Goal: Transaction & Acquisition: Purchase product/service

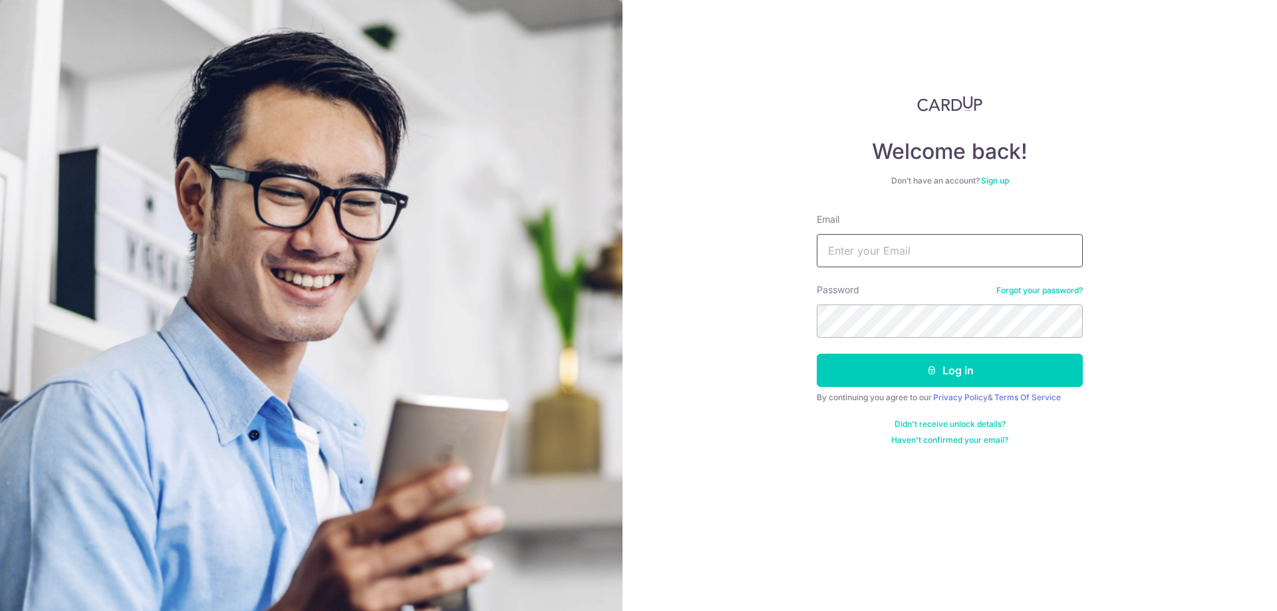
click at [871, 247] on input "Email" at bounding box center [950, 250] width 266 height 33
type input "[EMAIL_ADDRESS][DOMAIN_NAME]"
click at [817, 354] on button "Log in" at bounding box center [950, 370] width 266 height 33
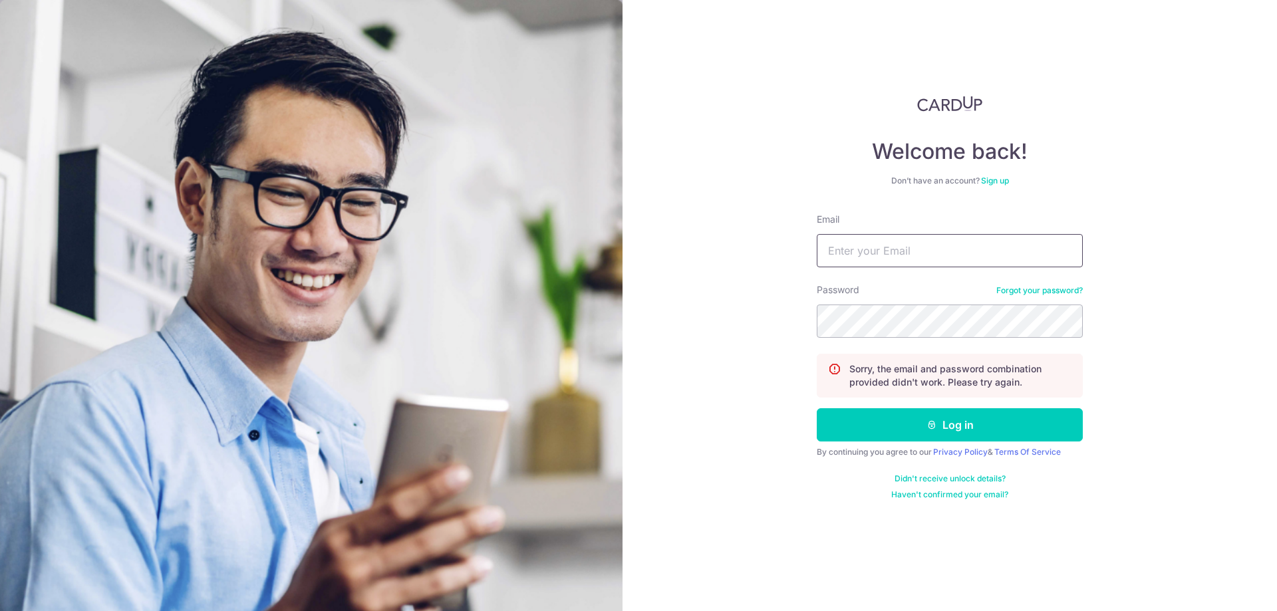
drag, startPoint x: 862, startPoint y: 245, endPoint x: 876, endPoint y: 251, distance: 15.2
click at [866, 246] on input "Email" at bounding box center [950, 250] width 266 height 33
type input "zongrun@live.com"
click at [817, 408] on button "Log in" at bounding box center [950, 424] width 266 height 33
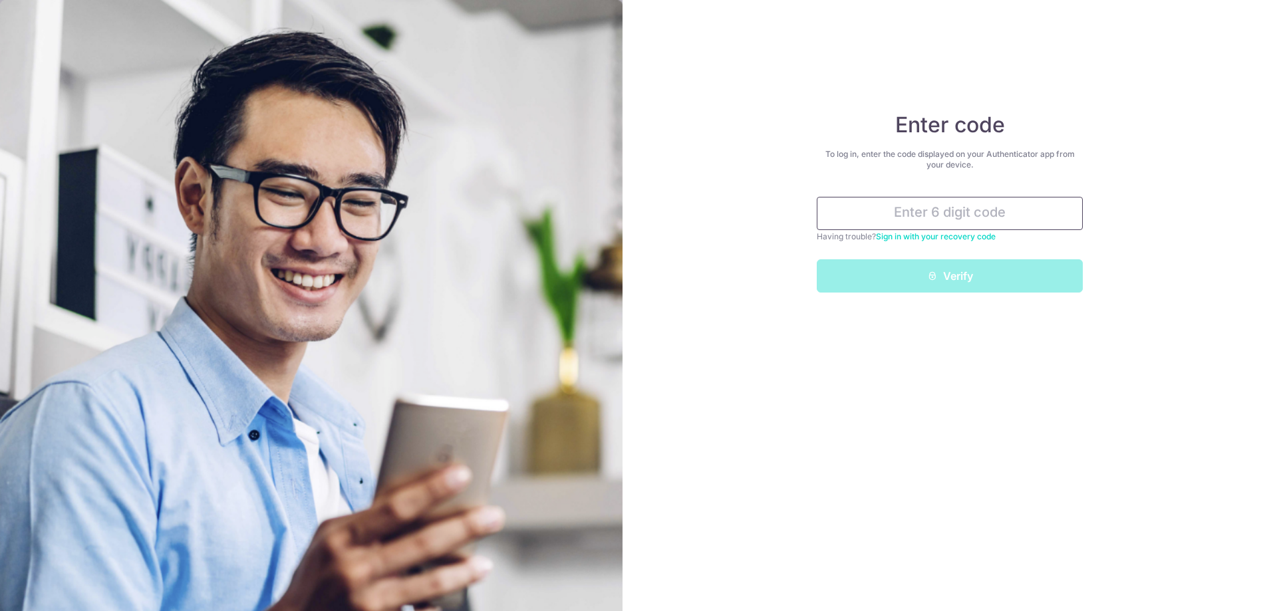
click at [885, 211] on input "text" at bounding box center [950, 213] width 266 height 33
click at [967, 221] on input "text" at bounding box center [950, 213] width 266 height 33
click at [927, 213] on input "text" at bounding box center [950, 213] width 266 height 33
click at [937, 215] on input "text" at bounding box center [950, 213] width 266 height 33
click at [951, 215] on input "text" at bounding box center [950, 213] width 266 height 33
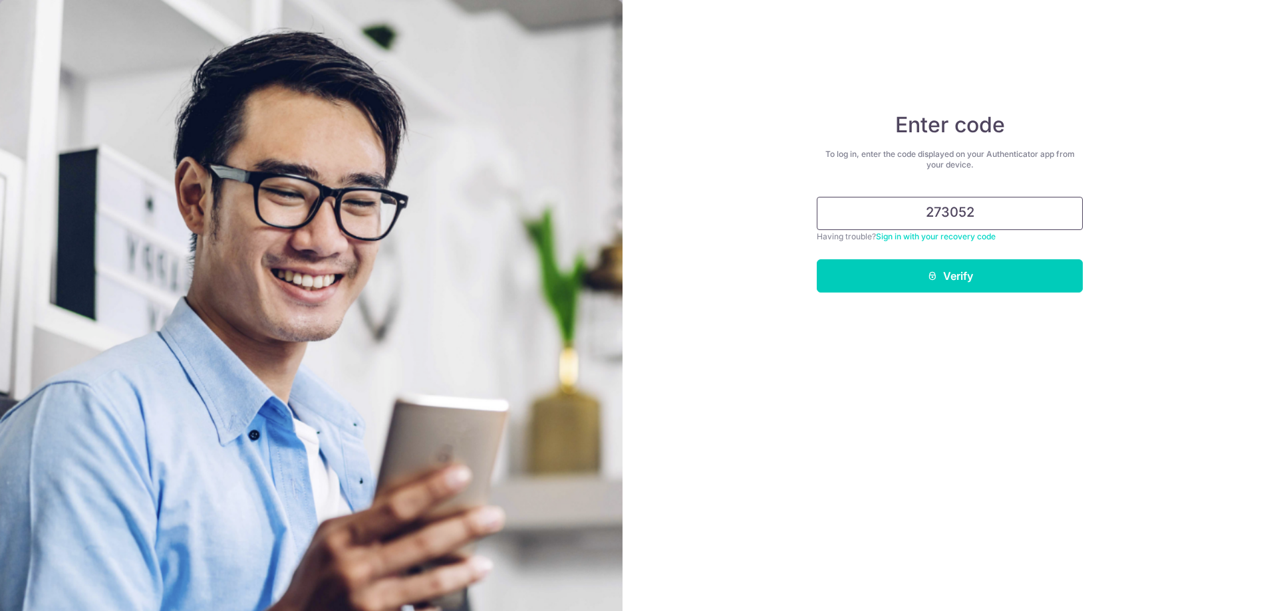
type input "273052"
click at [817, 259] on button "Verify" at bounding box center [950, 275] width 266 height 33
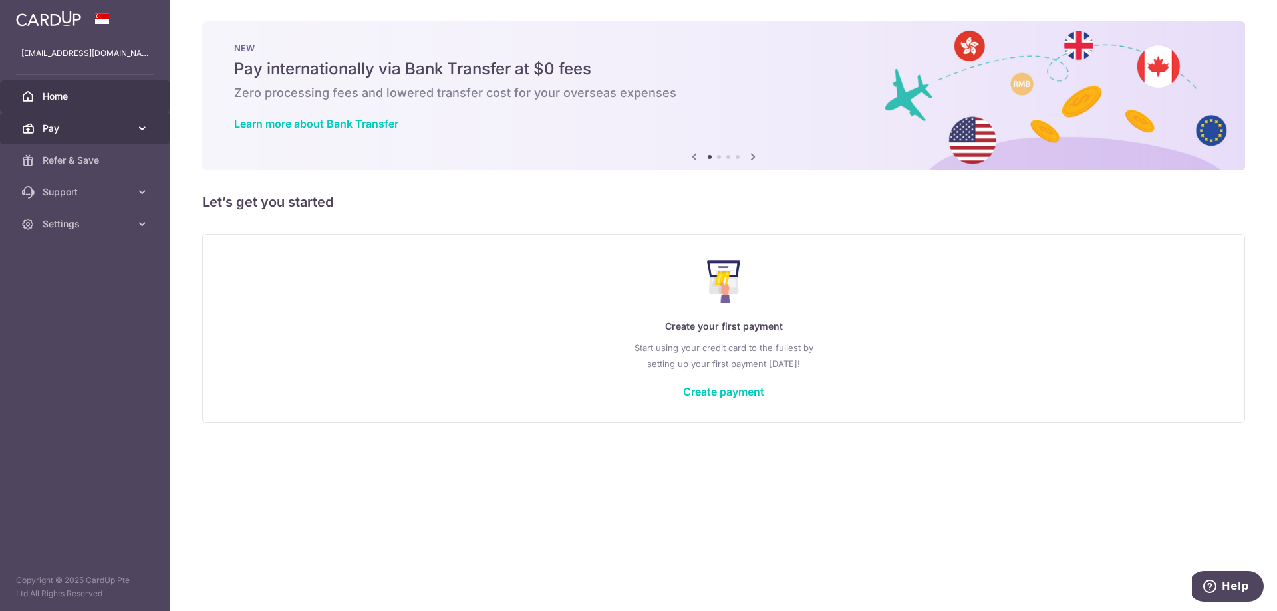
click at [57, 130] on span "Pay" at bounding box center [87, 128] width 88 height 13
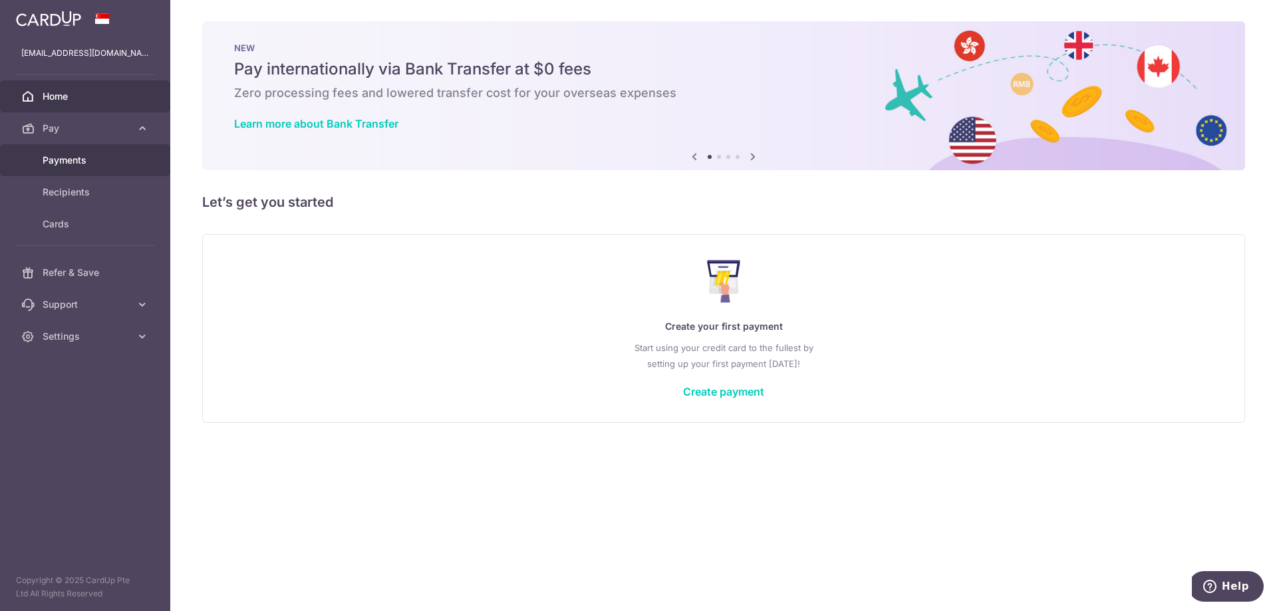
click at [88, 160] on span "Payments" at bounding box center [87, 160] width 88 height 13
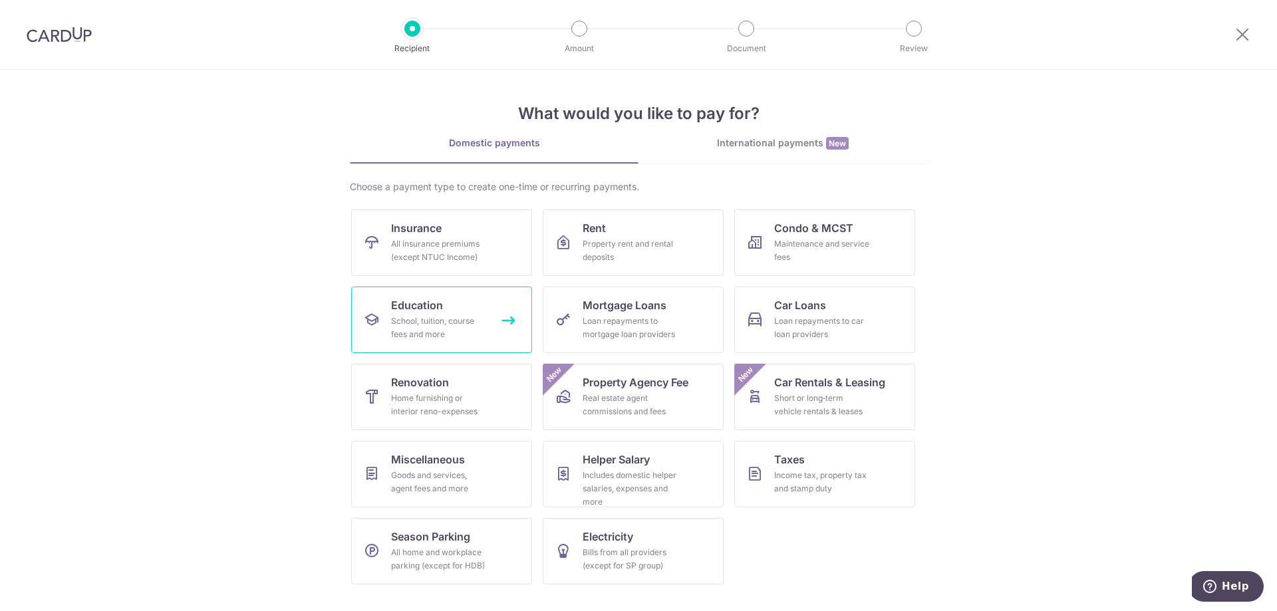
click at [438, 319] on div "School, tuition, course fees and more" at bounding box center [439, 328] width 96 height 27
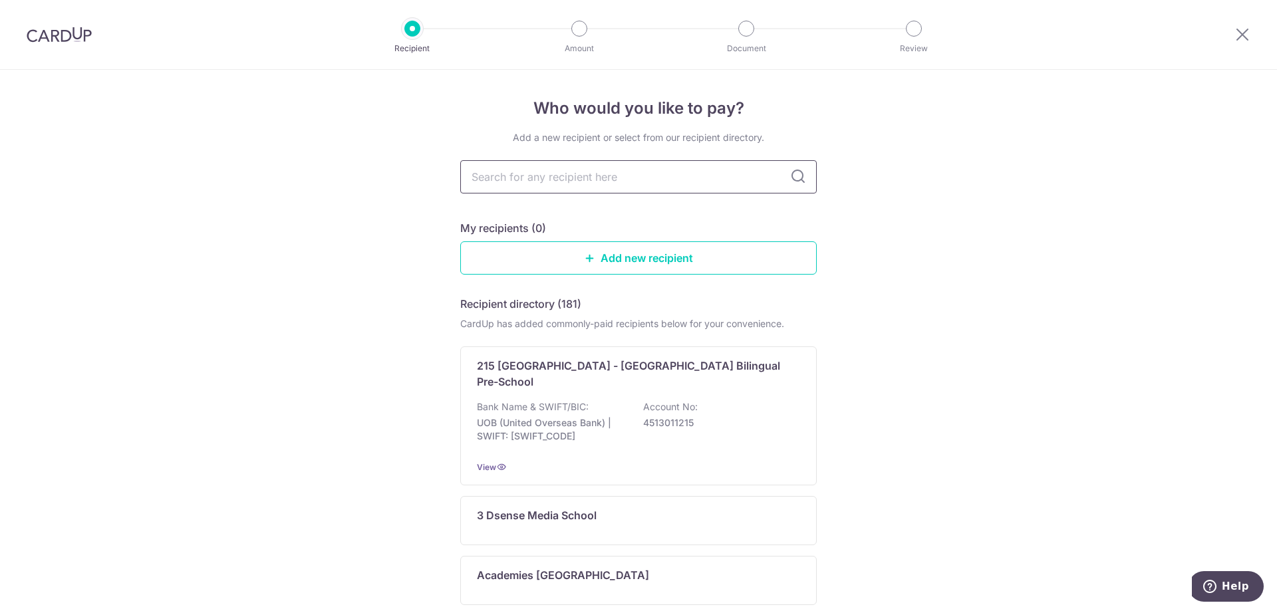
click at [575, 172] on input "text" at bounding box center [638, 176] width 356 height 33
type input "tomo"
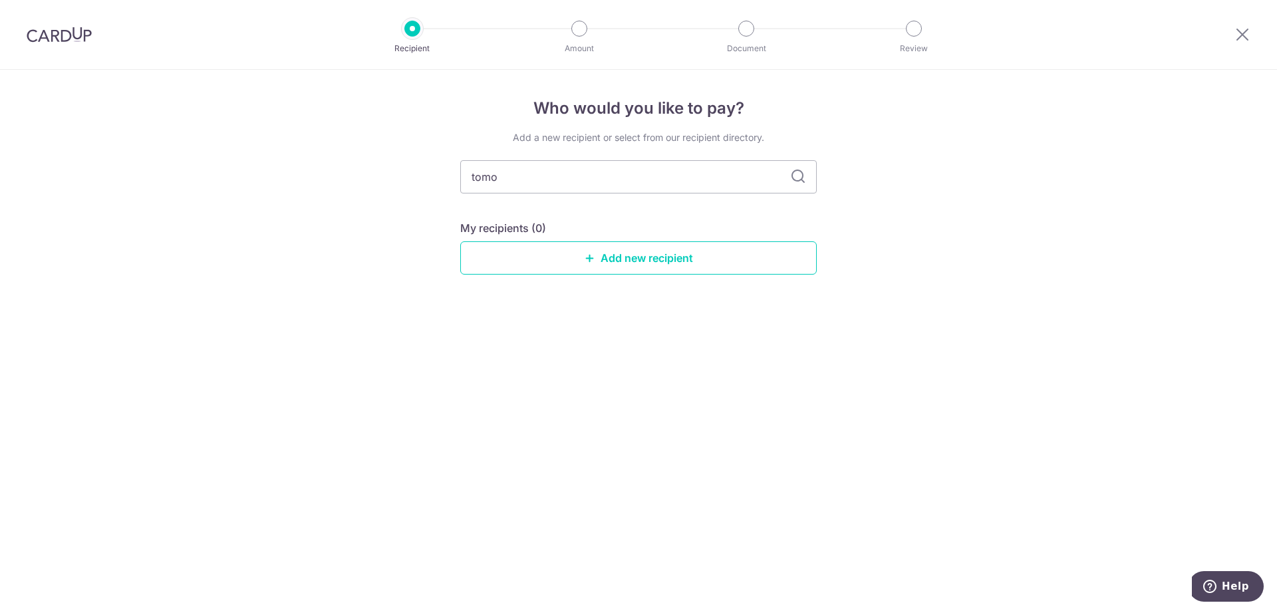
click at [801, 175] on icon at bounding box center [798, 177] width 16 height 16
click at [655, 261] on link "Add new recipient" at bounding box center [638, 257] width 356 height 33
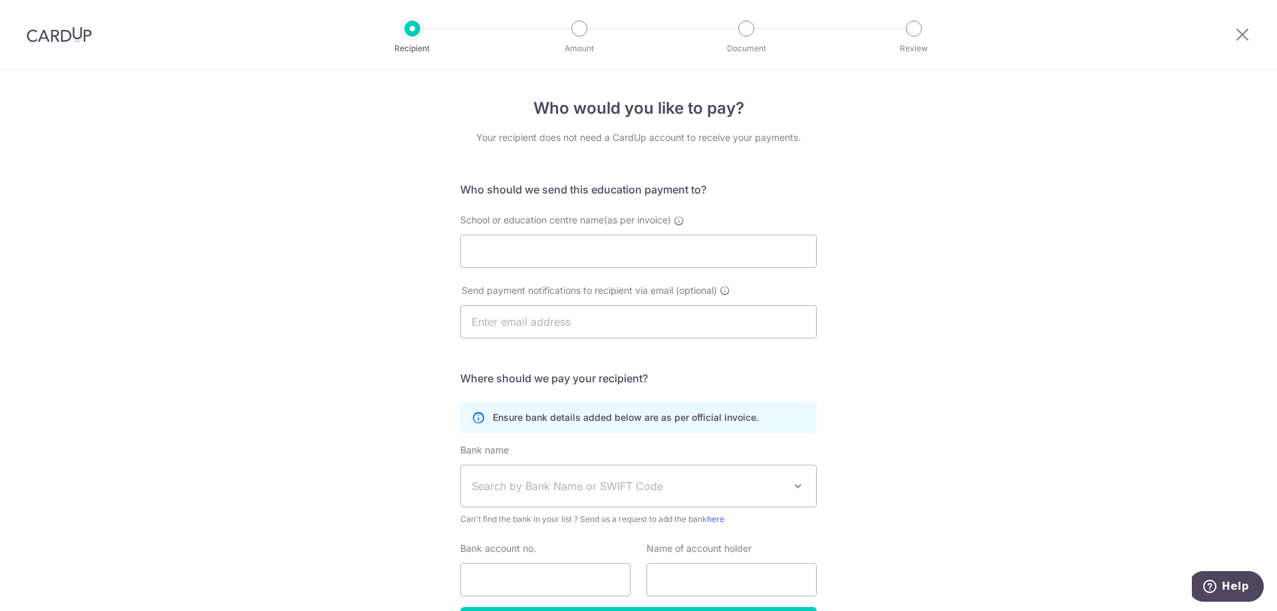
click at [513, 232] on div "School or education centre name(as per invoice)" at bounding box center [638, 240] width 356 height 55
click at [521, 258] on input "School or education centre name(as per invoice)" at bounding box center [638, 251] width 356 height 33
click at [632, 331] on input "text" at bounding box center [638, 321] width 356 height 33
click at [602, 489] on span "Search by Bank Name or SWIFT Code" at bounding box center [627, 486] width 313 height 16
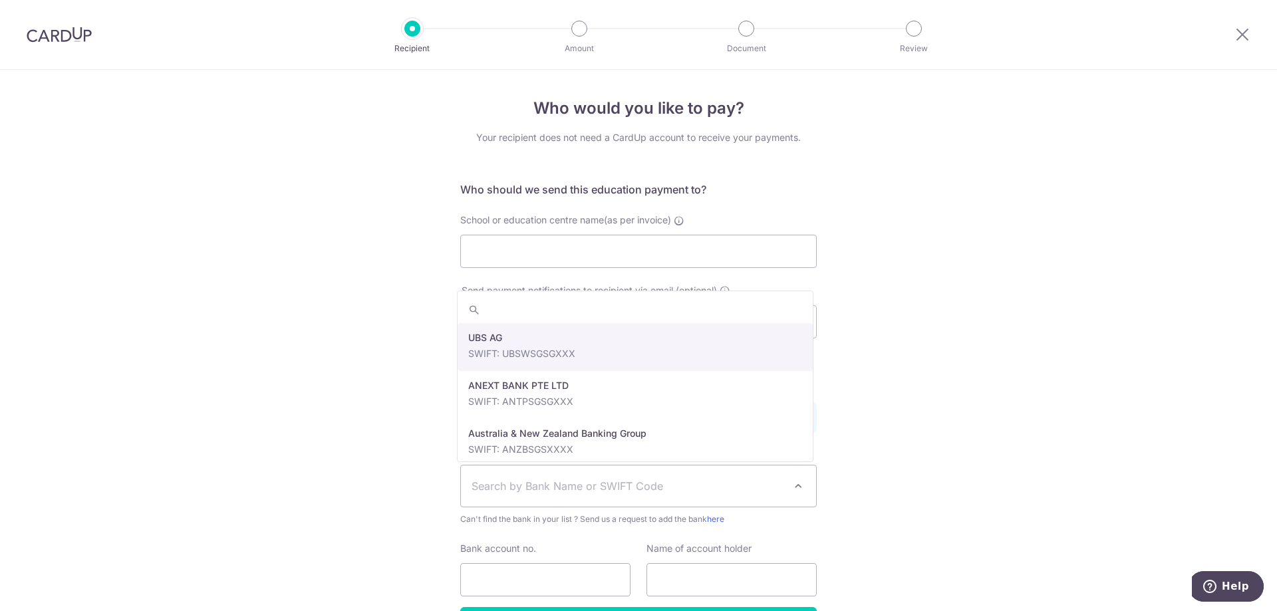
click at [603, 489] on span "Search by Bank Name or SWIFT Code" at bounding box center [627, 486] width 313 height 16
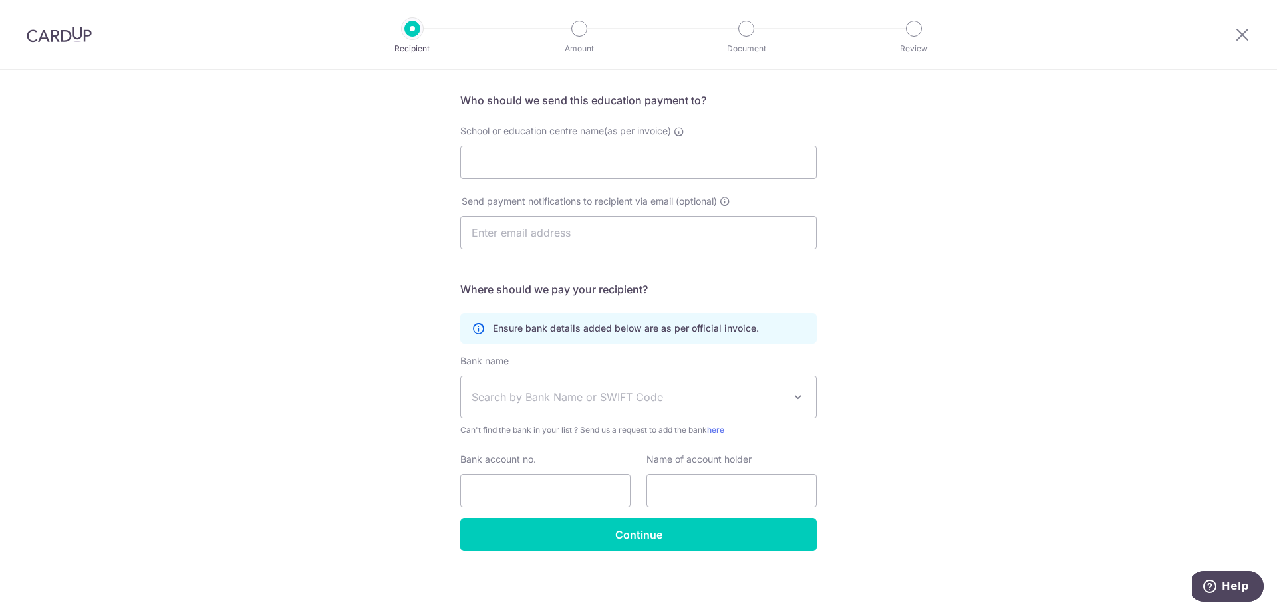
scroll to position [92, 0]
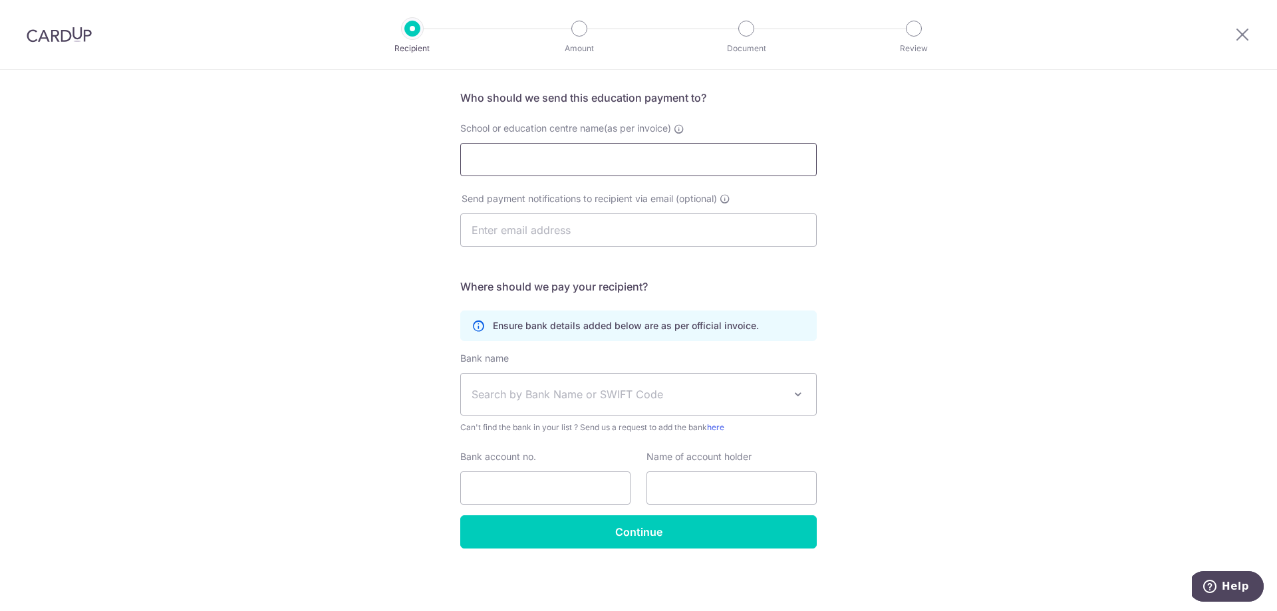
click at [517, 165] on input "School or education centre name(as per invoice)" at bounding box center [638, 159] width 356 height 33
click at [514, 164] on input "School or education centre name(as per invoice)" at bounding box center [638, 159] width 356 height 33
click at [531, 160] on input "School or education centre name(as per invoice)" at bounding box center [638, 159] width 356 height 33
click at [608, 165] on input "School or education centre name(as per invoice)" at bounding box center [638, 159] width 356 height 33
paste input "Tomo Japanese Language School"
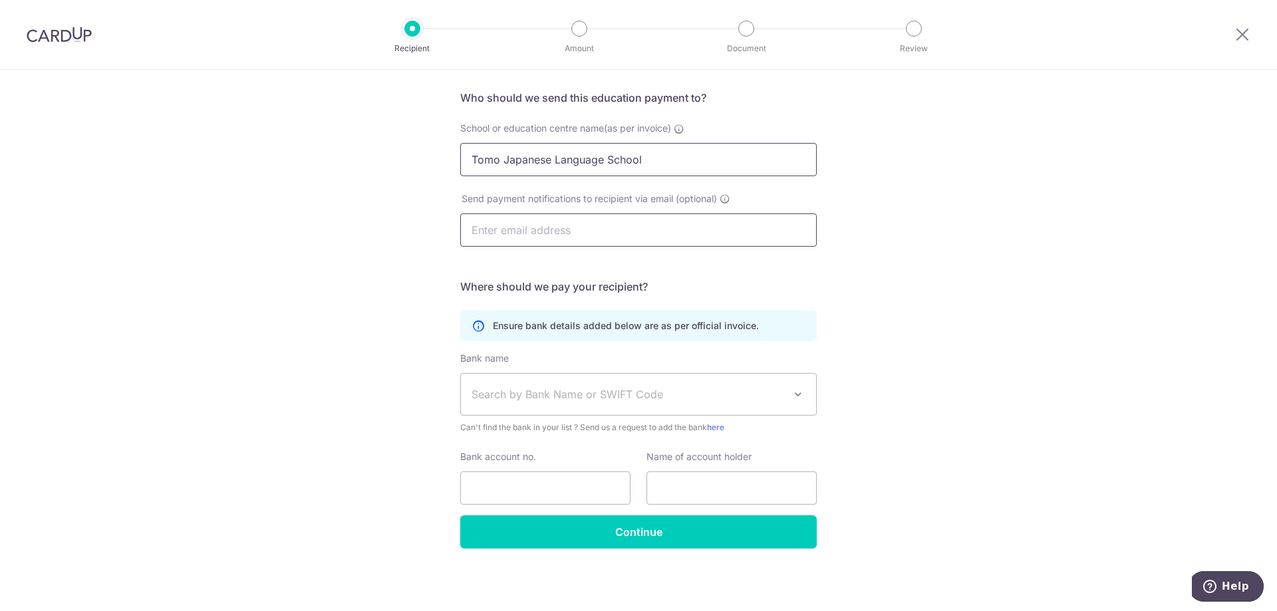
type input "Tomo Japanese Language School"
click at [568, 227] on input "text" at bounding box center [638, 229] width 356 height 33
click at [543, 230] on input "text" at bounding box center [638, 229] width 356 height 33
paste input "<taichi29moto@gmail.com>"
click at [706, 228] on input "taichi29moto@gmail.com" at bounding box center [638, 229] width 356 height 33
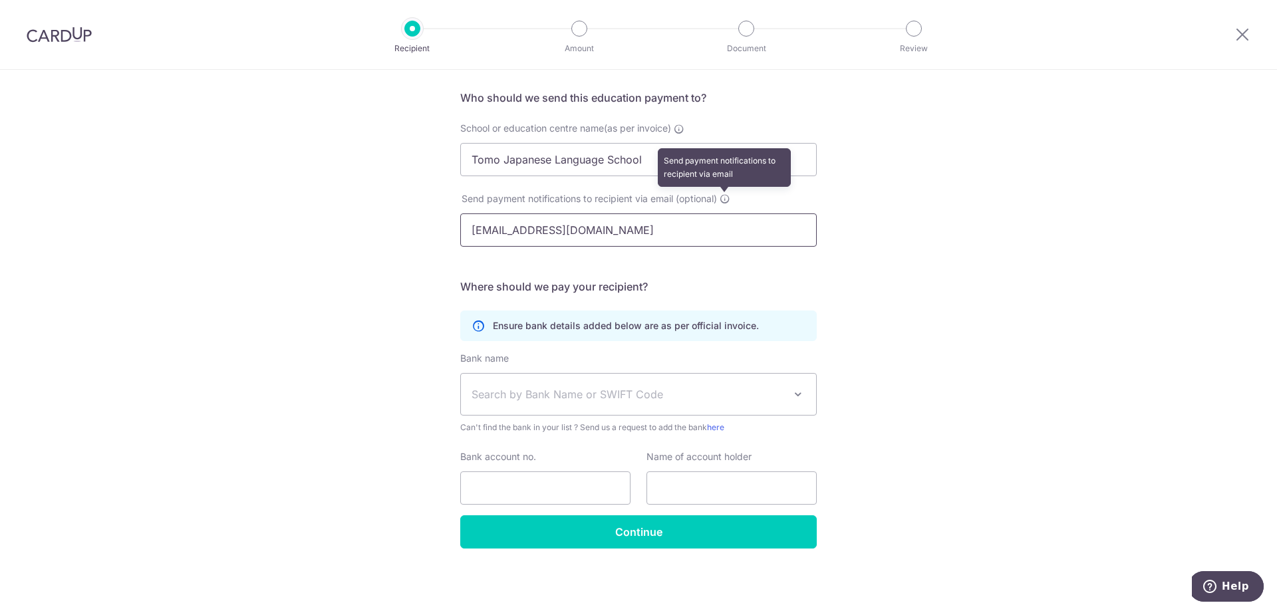
type input "taichi29moto@gmail.com"
click at [726, 196] on icon at bounding box center [725, 199] width 11 height 11
click at [703, 225] on input "[EMAIL_ADDRESS][DOMAIN_NAME]" at bounding box center [638, 229] width 356 height 33
click at [926, 292] on div "Who would you like to pay? Your recipient does not need a CardUp account to rec…" at bounding box center [638, 294] width 1277 height 633
click at [549, 386] on span "Search by Bank Name or SWIFT Code" at bounding box center [627, 394] width 313 height 16
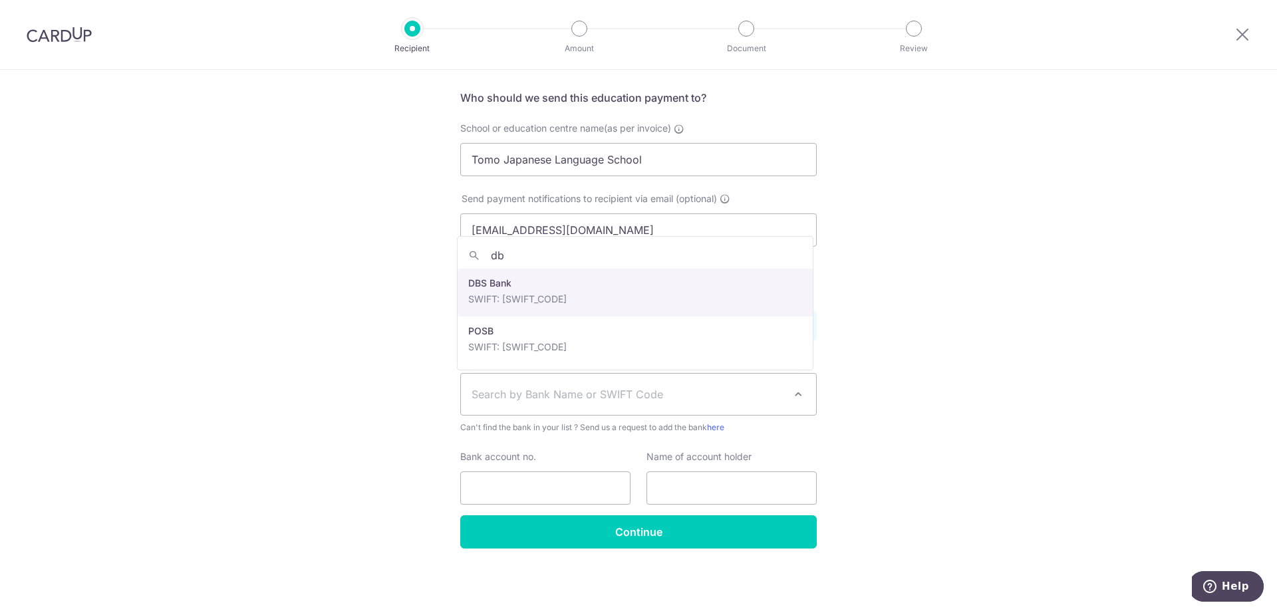
type input "db"
select select "6"
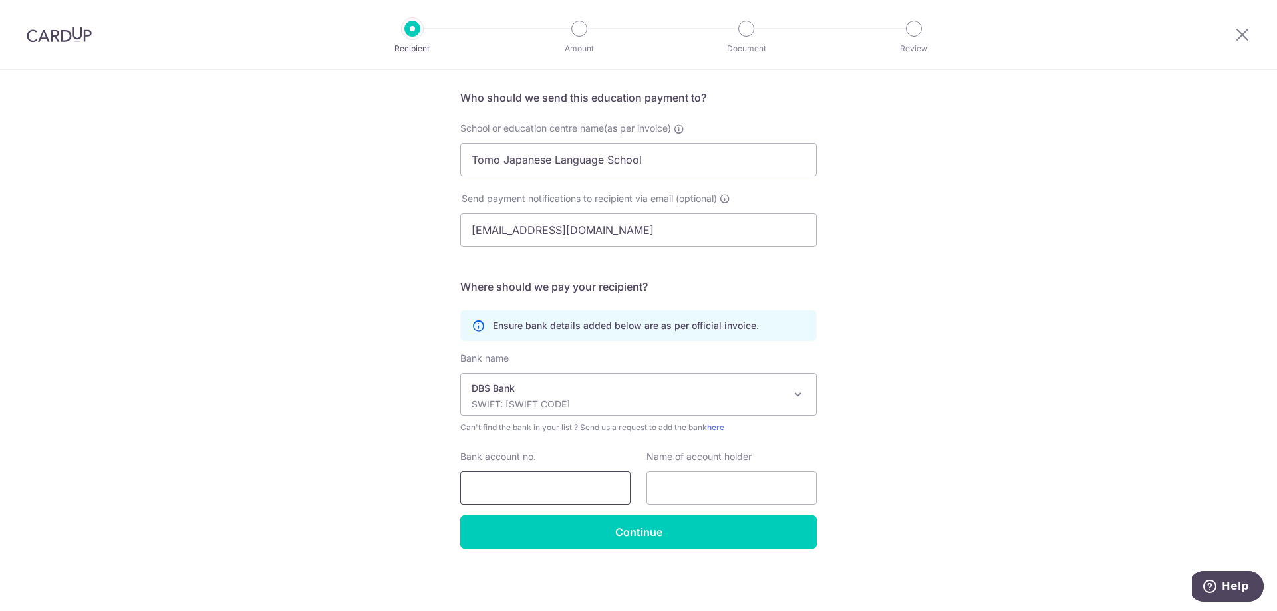
click at [526, 472] on input "Bank account no." at bounding box center [545, 487] width 170 height 33
click at [555, 485] on input "Bank account no." at bounding box center [545, 487] width 170 height 33
paste input "0129018139"
type input "0129018139"
click at [708, 490] on input "text" at bounding box center [731, 487] width 170 height 33
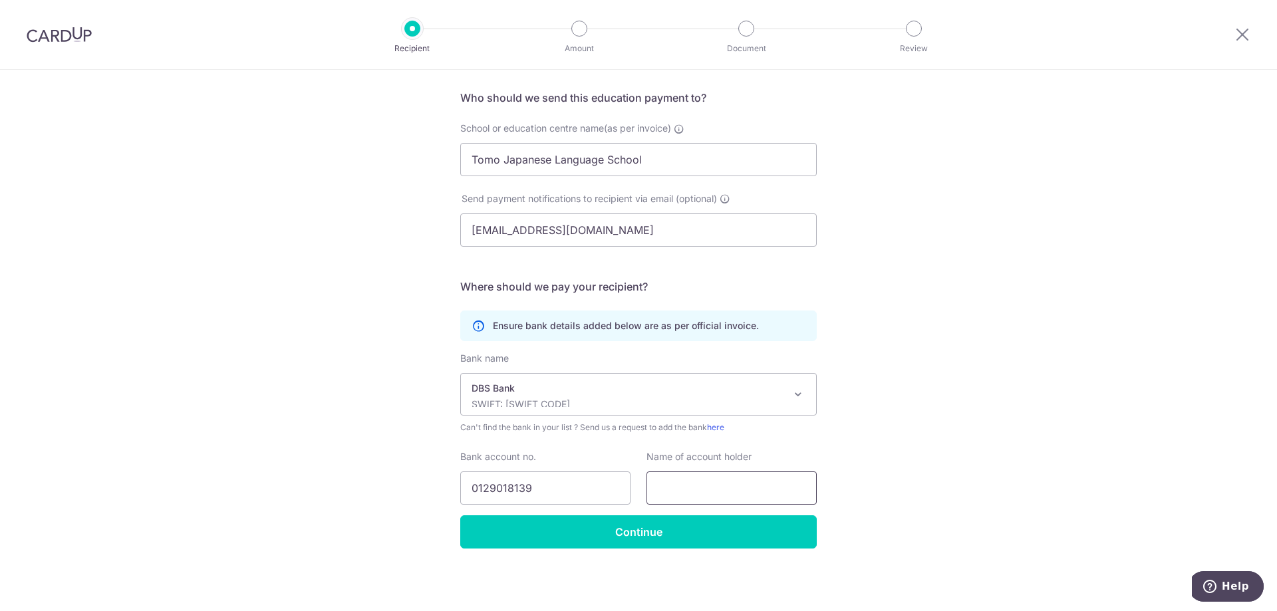
click at [721, 493] on input "text" at bounding box center [731, 487] width 170 height 33
paste input "Tomo Japanese Language School"
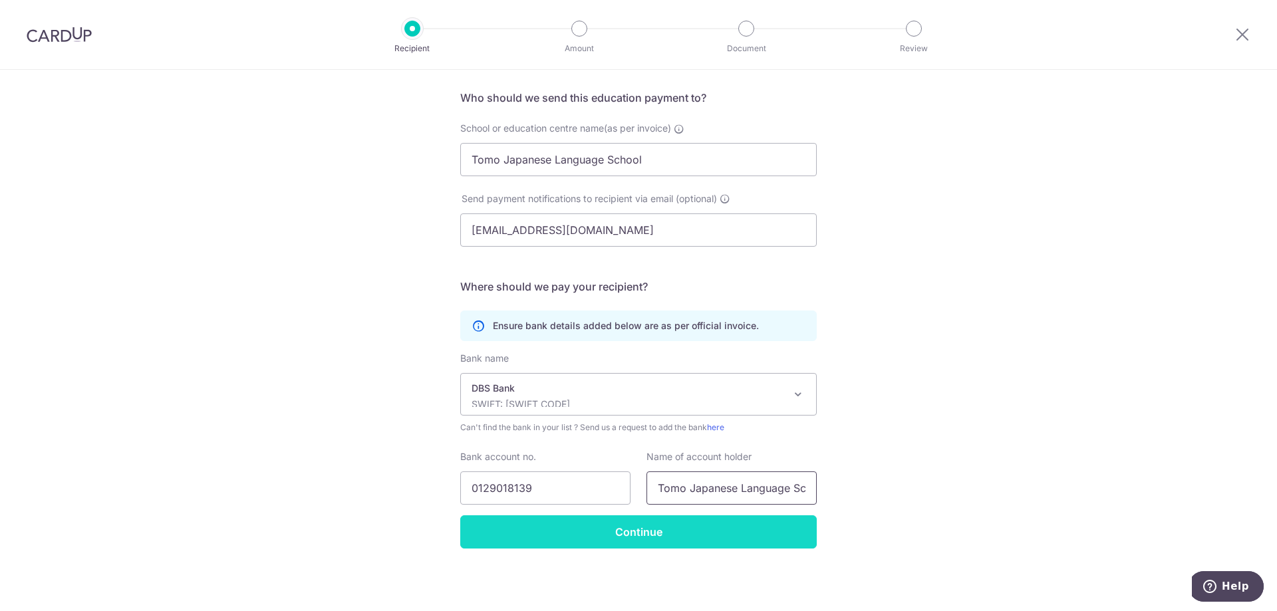
scroll to position [0, 23]
type input "Tomo Japanese Language School"
click at [699, 539] on input "Continue" at bounding box center [638, 531] width 356 height 33
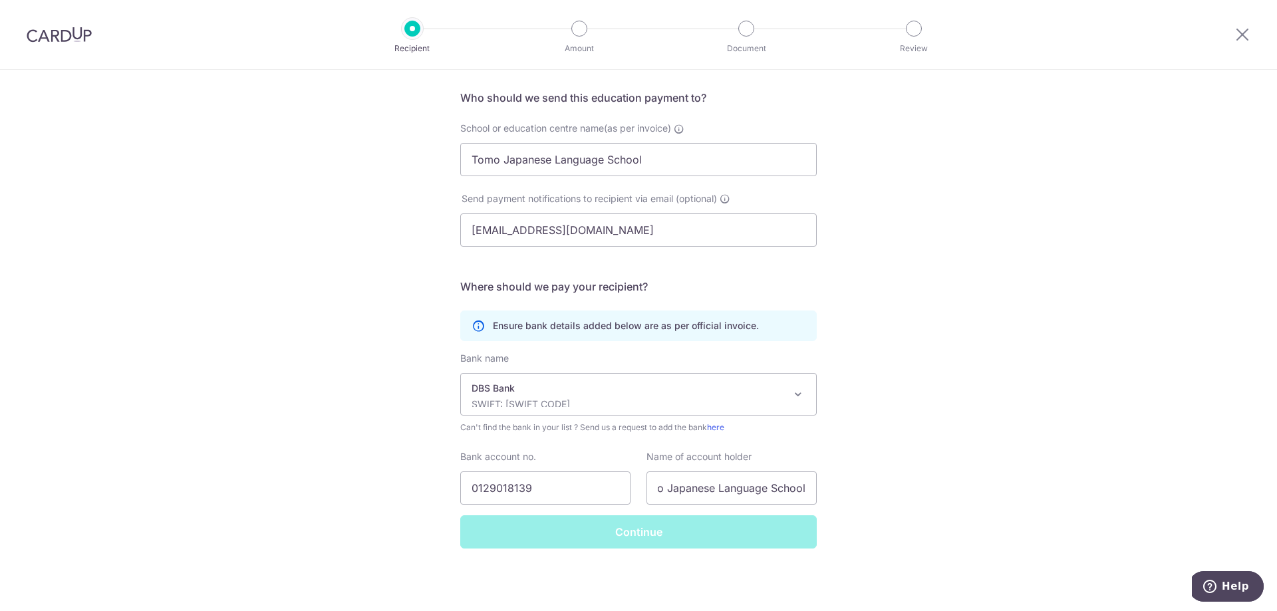
scroll to position [0, 0]
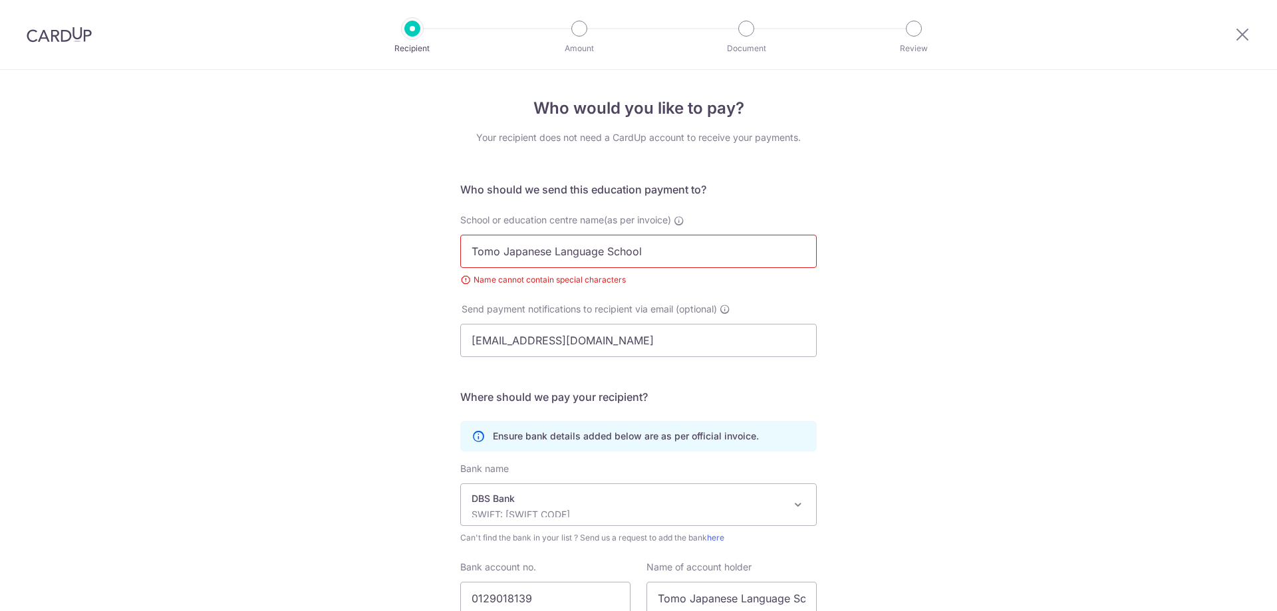
scroll to position [110, 0]
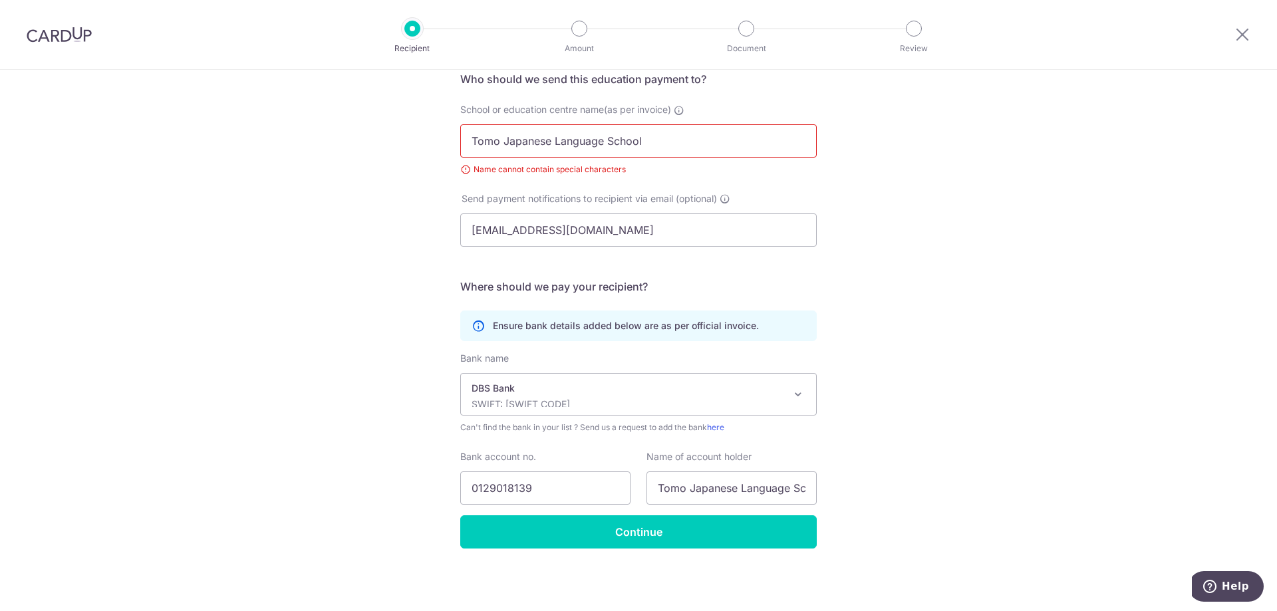
click at [674, 138] on input "Tomo Japanese Language School" at bounding box center [638, 140] width 356 height 33
type input "Tomo Japanese Language School"
click at [718, 225] on input "[EMAIL_ADDRESS][DOMAIN_NAME]" at bounding box center [638, 229] width 356 height 33
click at [656, 532] on input "Continue" at bounding box center [638, 531] width 356 height 33
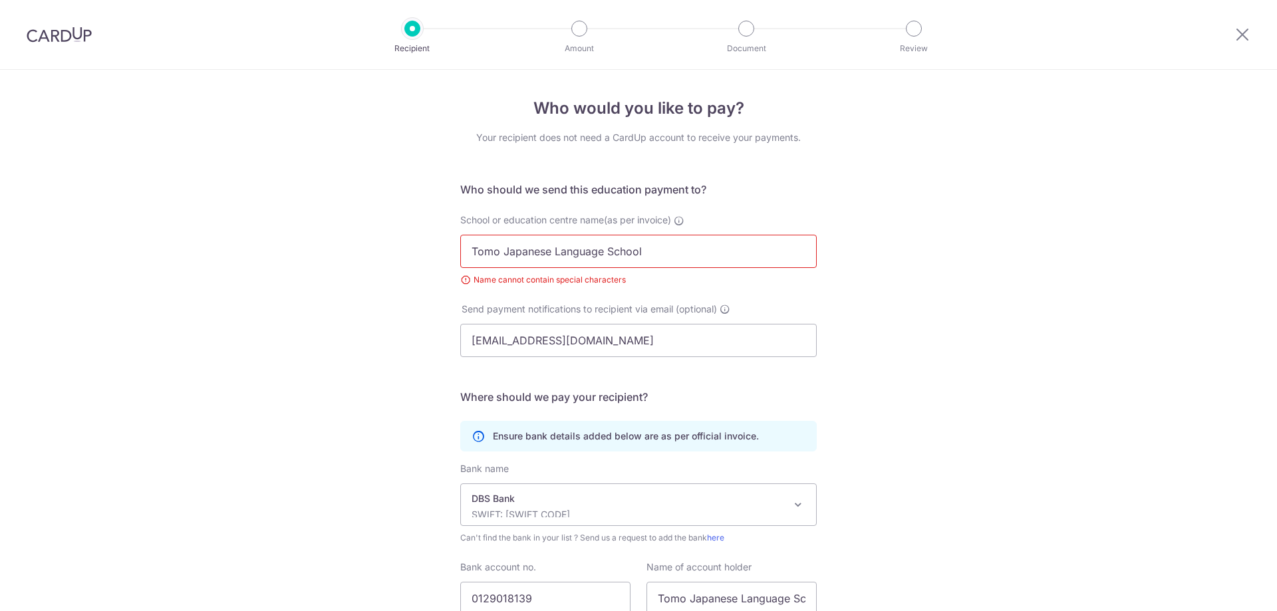
scroll to position [110, 0]
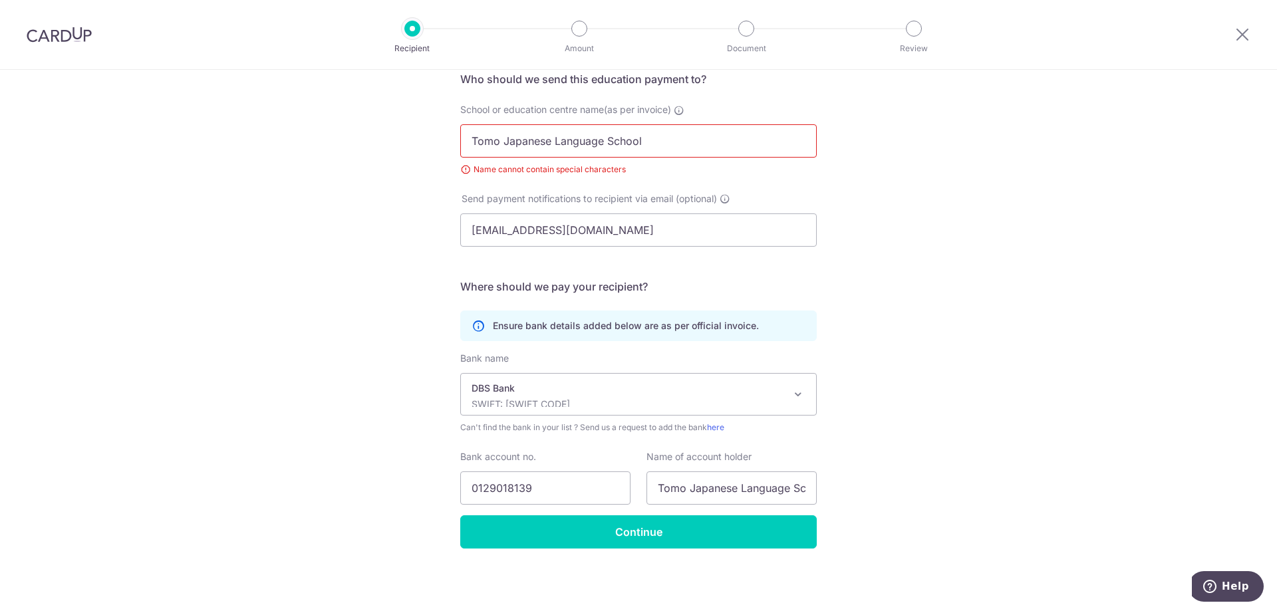
drag, startPoint x: 678, startPoint y: 140, endPoint x: 350, endPoint y: 143, distance: 327.9
click at [350, 143] on div "Who would you like to pay? Your recipient does not need a CardUp account to rec…" at bounding box center [638, 285] width 1277 height 652
type input "Tomo Japanese Language School"
click at [615, 541] on input "Continue" at bounding box center [638, 531] width 356 height 33
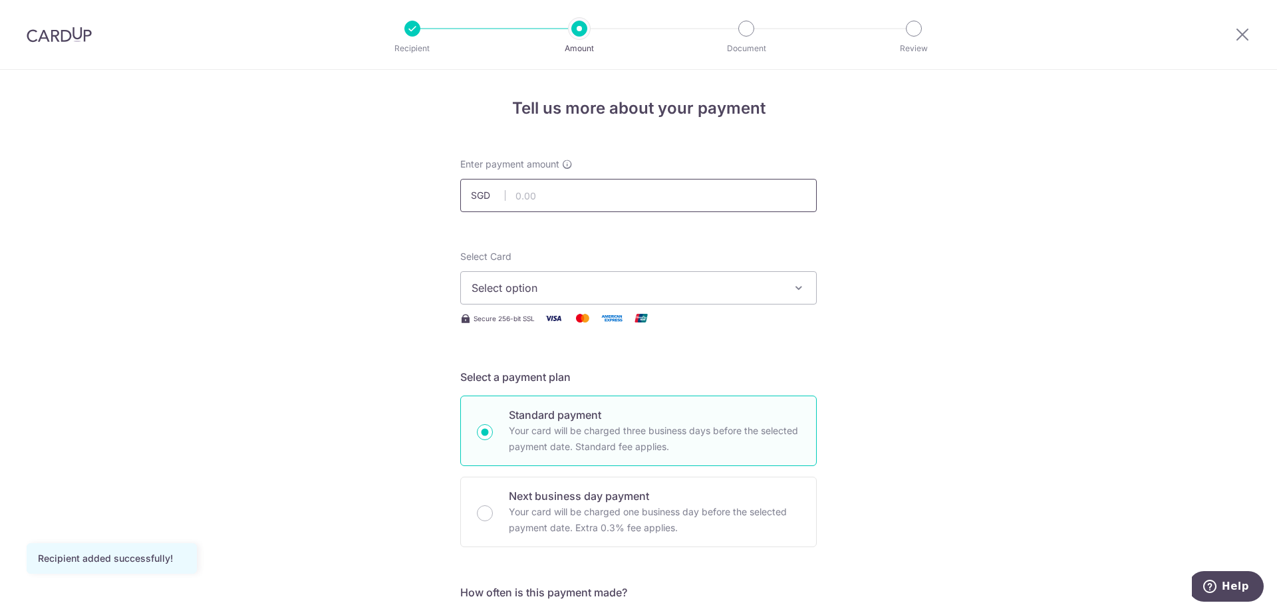
click at [625, 194] on input "text" at bounding box center [638, 195] width 356 height 33
type input "1,046.40"
click at [567, 285] on span "Select option" at bounding box center [626, 288] width 310 height 16
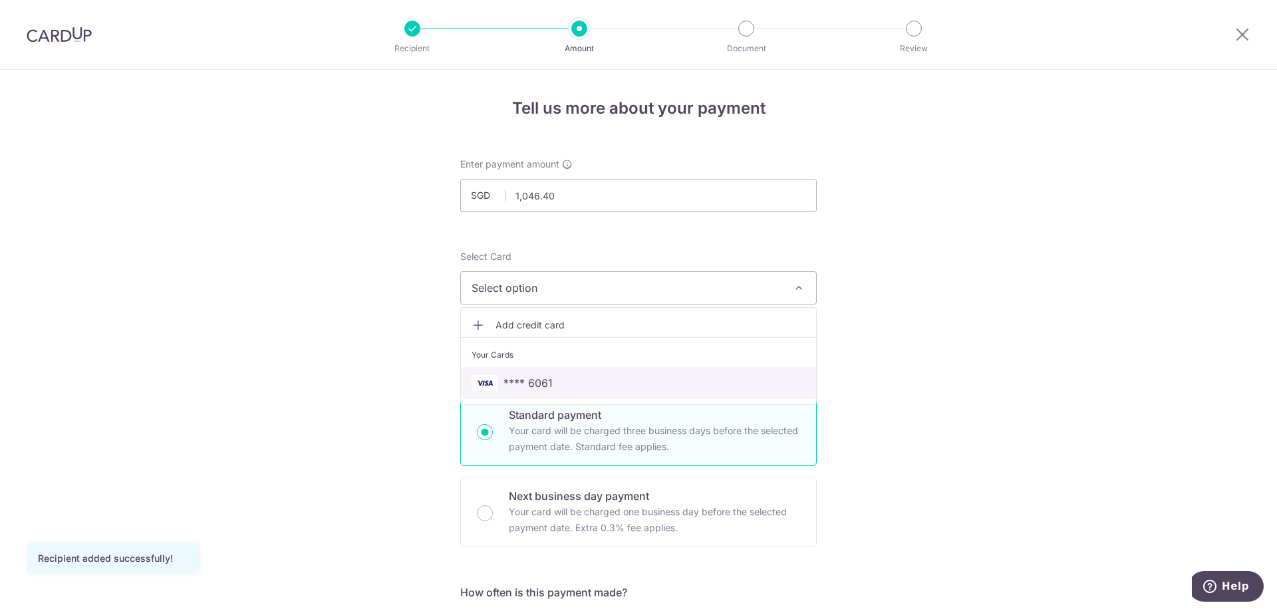
click at [553, 381] on span "**** 6061" at bounding box center [638, 383] width 334 height 16
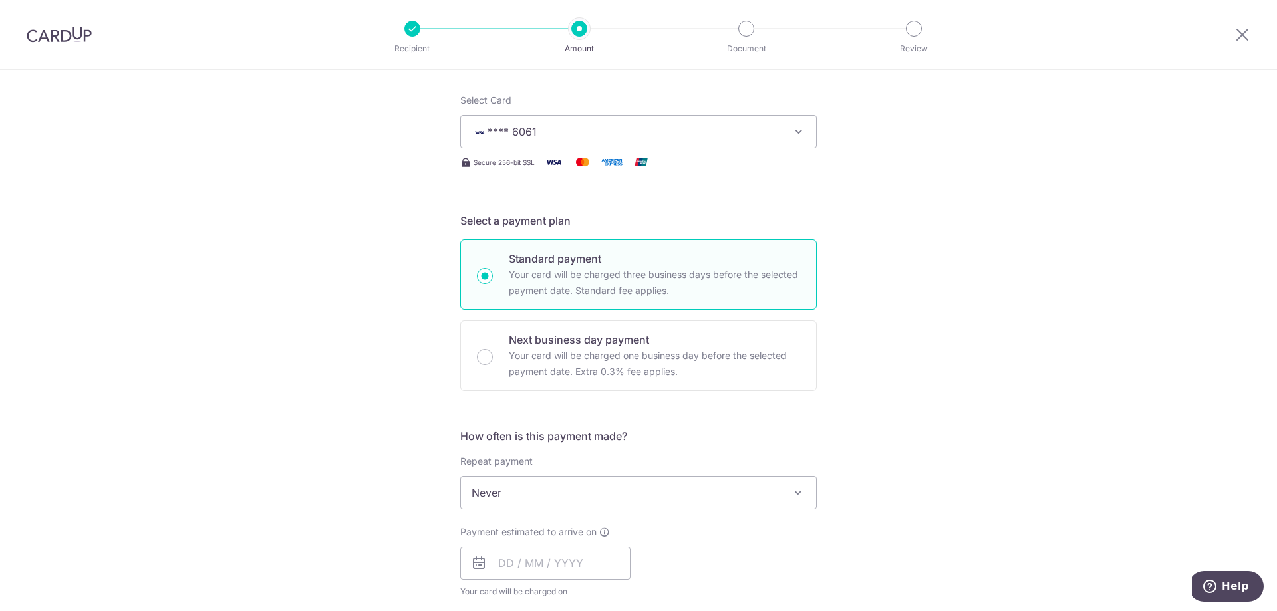
scroll to position [133, 0]
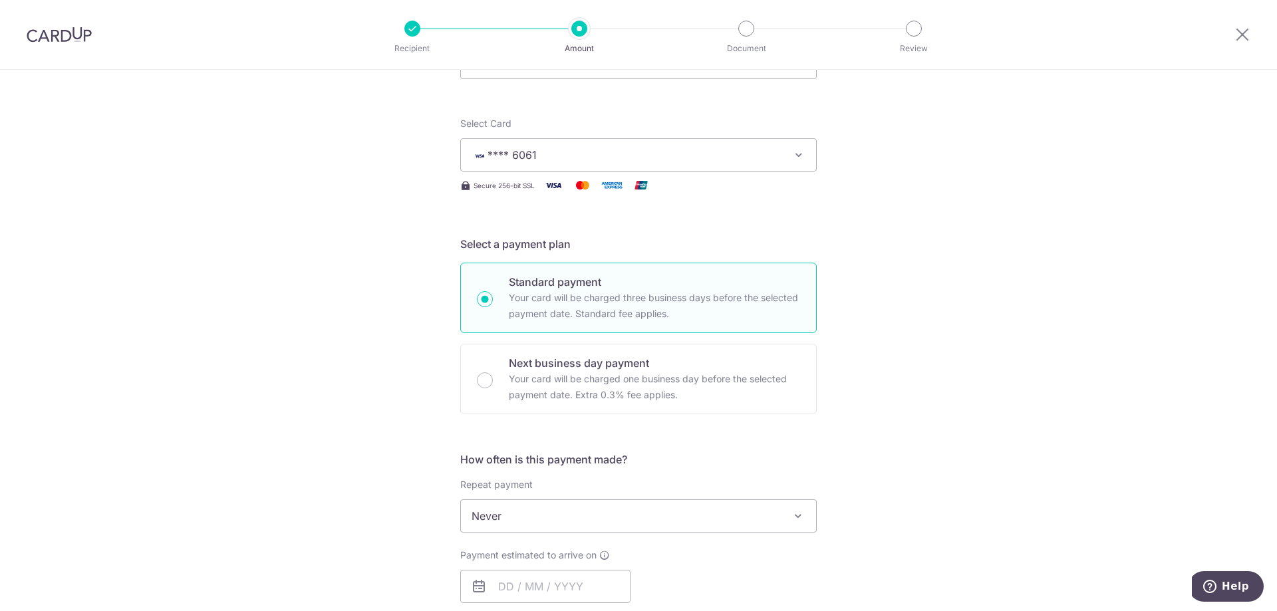
click at [680, 515] on span "Never" at bounding box center [638, 516] width 355 height 32
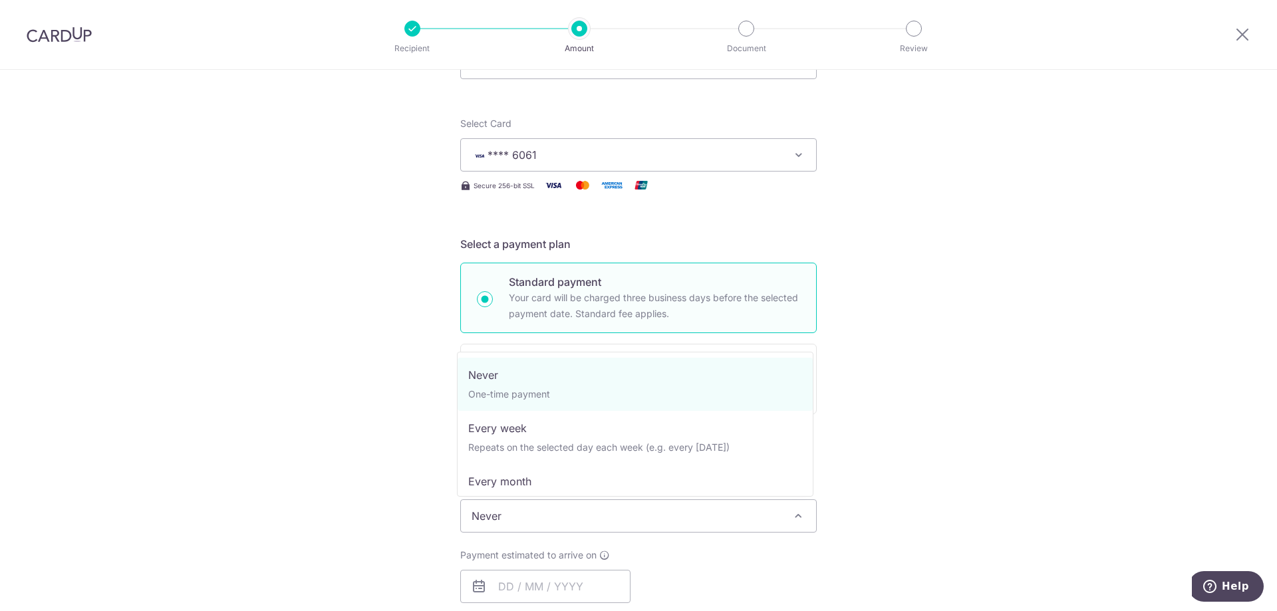
click at [679, 517] on span "Never" at bounding box center [638, 516] width 355 height 32
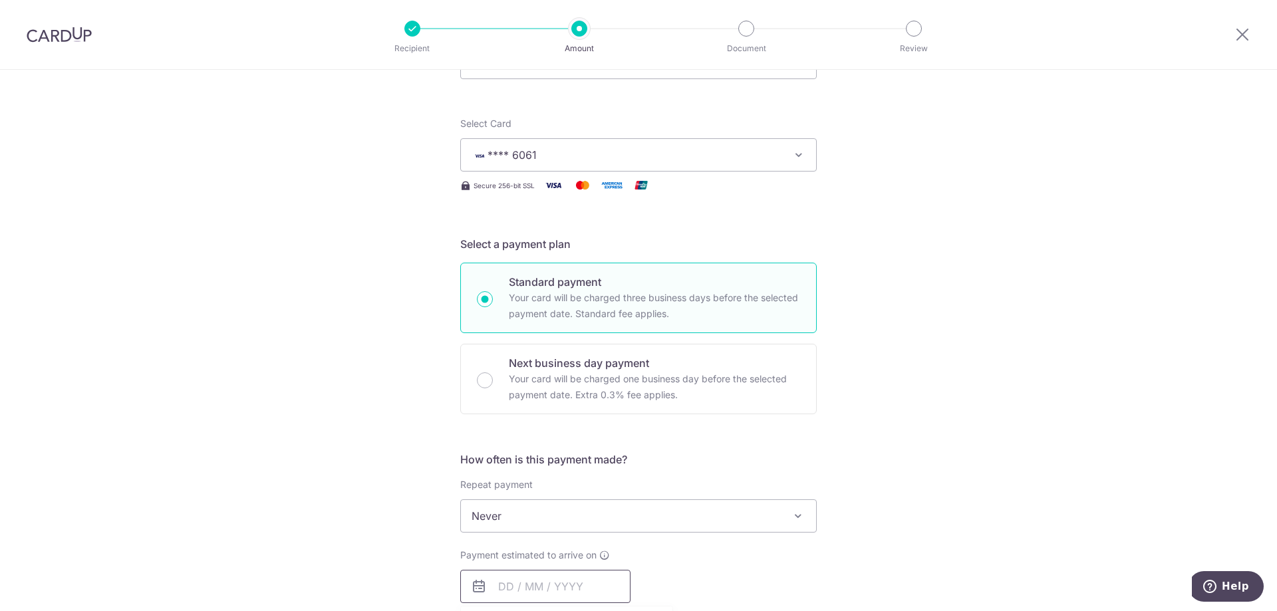
click at [548, 577] on input "text" at bounding box center [545, 586] width 170 height 33
click at [980, 513] on div "Tell us more about your payment Enter payment amount SGD 1,046.40 1046.40 Recip…" at bounding box center [638, 538] width 1277 height 1203
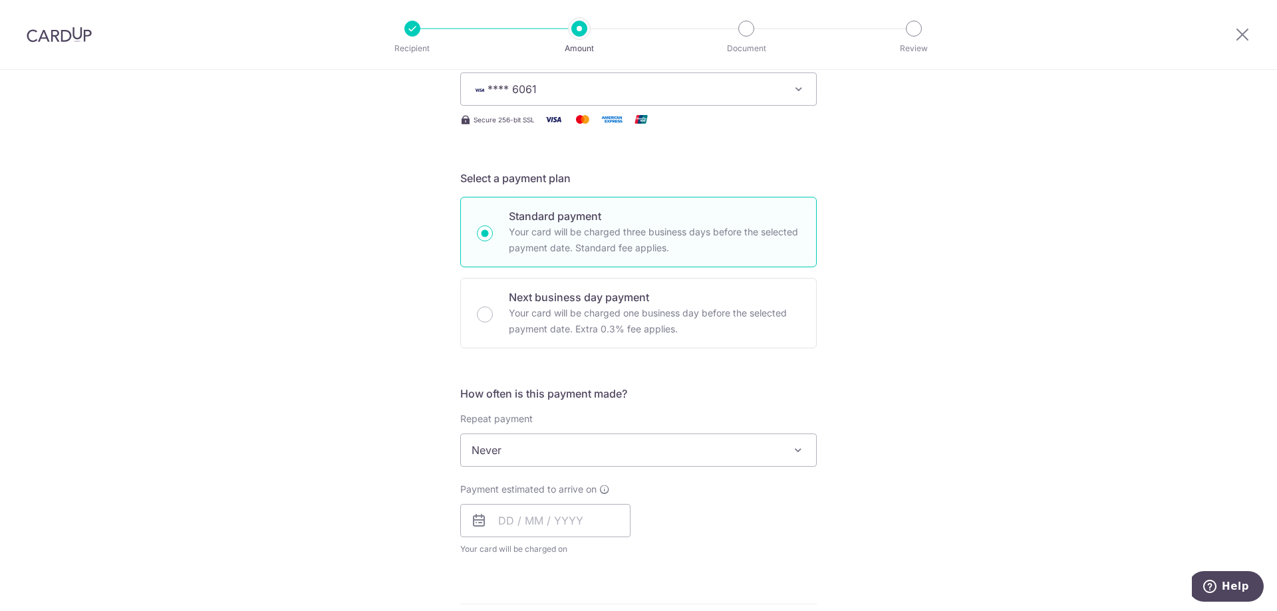
scroll to position [199, 0]
click at [476, 523] on icon at bounding box center [479, 520] width 16 height 16
click at [505, 517] on input "text" at bounding box center [545, 519] width 170 height 33
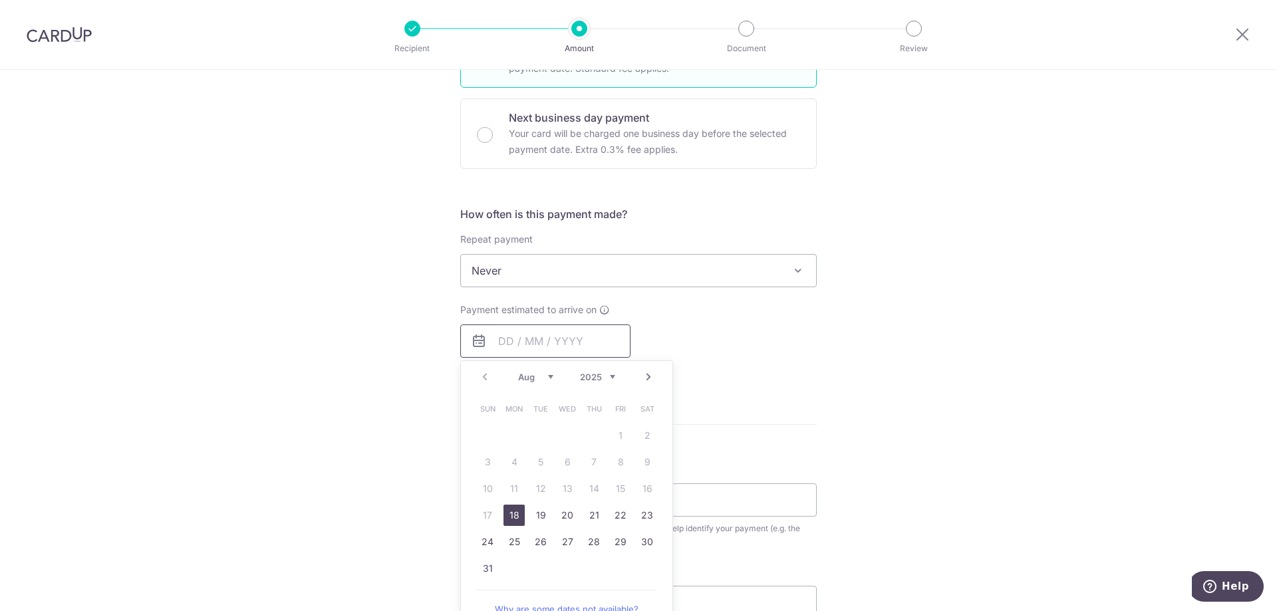
scroll to position [399, 0]
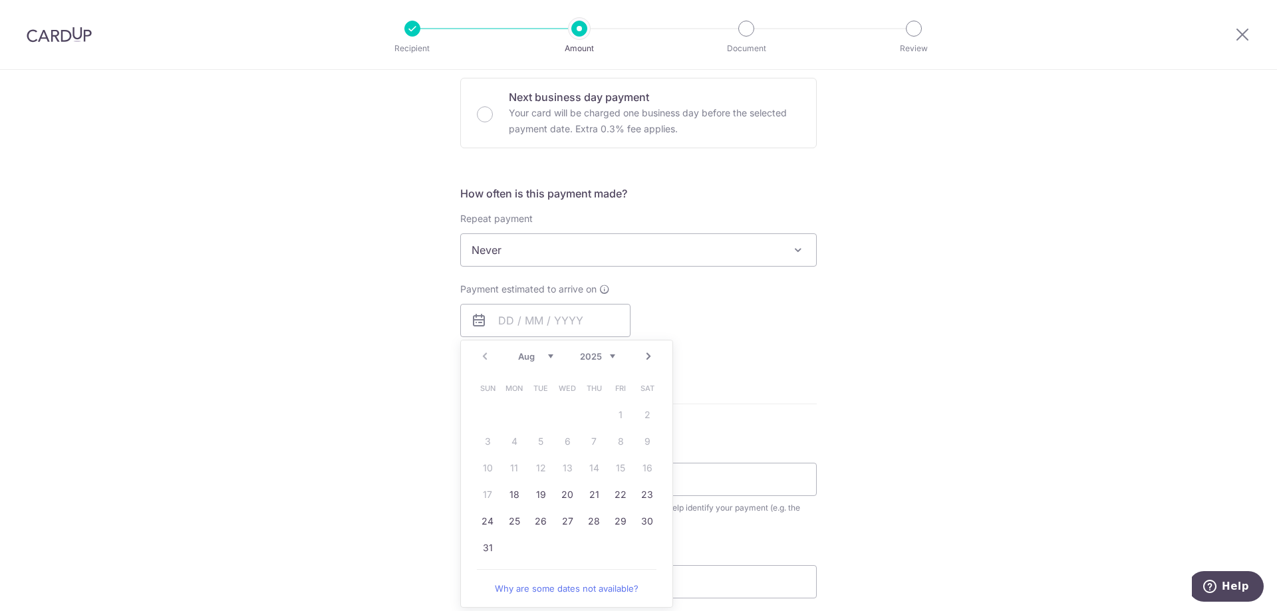
click at [601, 471] on table "Sun Mon Tue Wed Thu Fri Sat 1 2 3 4 5 6 7 8 9 10 11 12 13 14 15 16 17 18 19 20 …" at bounding box center [567, 468] width 186 height 186
click at [620, 471] on table "Sun Mon Tue Wed Thu Fri Sat 1 2 3 4 5 6 7 8 9 10 11 12 13 14 15 16 17 18 19 20 …" at bounding box center [567, 468] width 186 height 186
click at [621, 471] on table "Sun Mon Tue Wed Thu Fri Sat 1 2 3 4 5 6 7 8 9 10 11 12 13 14 15 16 17 18 19 20 …" at bounding box center [567, 468] width 186 height 186
click at [632, 473] on table "Sun Mon Tue Wed Thu Fri Sat 1 2 3 4 5 6 7 8 9 10 11 12 13 14 15 16 17 18 19 20 …" at bounding box center [567, 468] width 186 height 186
click at [636, 473] on table "Sun Mon Tue Wed Thu Fri Sat 1 2 3 4 5 6 7 8 9 10 11 12 13 14 15 16 17 18 19 20 …" at bounding box center [567, 468] width 186 height 186
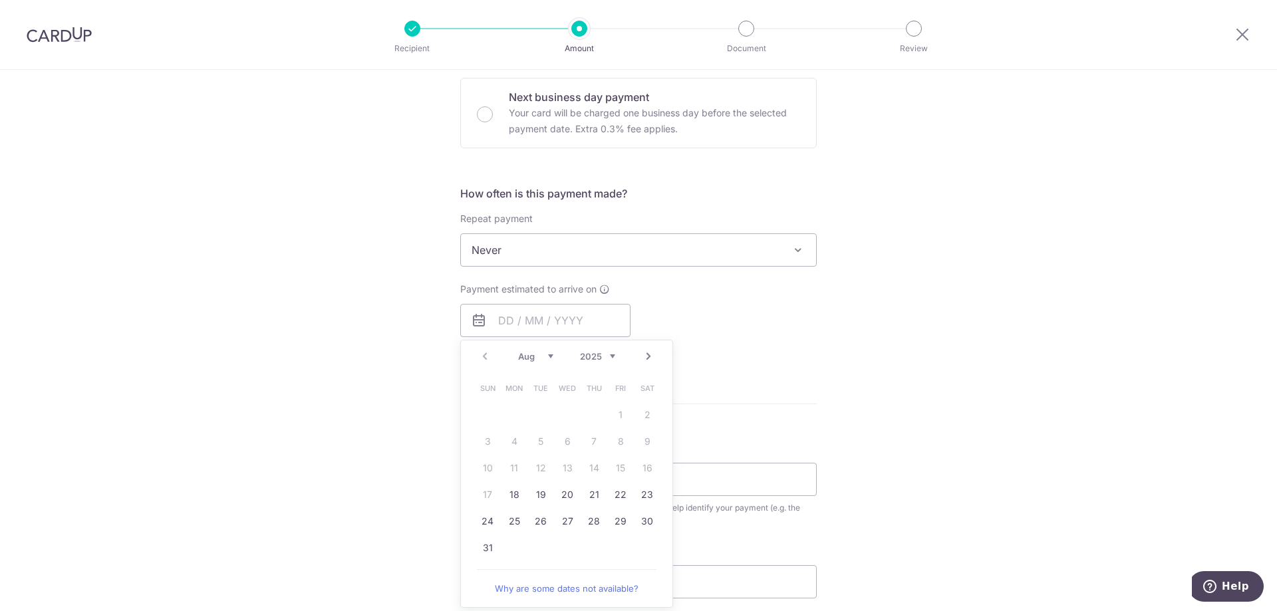
drag, startPoint x: 634, startPoint y: 467, endPoint x: 614, endPoint y: 467, distance: 20.0
click at [630, 468] on table "Sun Mon Tue Wed Thu Fri Sat 1 2 3 4 5 6 7 8 9 10 11 12 13 14 15 16 17 18 19 20 …" at bounding box center [567, 468] width 186 height 186
drag, startPoint x: 605, startPoint y: 465, endPoint x: 579, endPoint y: 466, distance: 25.9
click at [601, 467] on table "Sun Mon Tue Wed Thu Fri Sat 1 2 3 4 5 6 7 8 9 10 11 12 13 14 15 16 17 18 19 20 …" at bounding box center [567, 468] width 186 height 186
drag, startPoint x: 577, startPoint y: 467, endPoint x: 567, endPoint y: 469, distance: 9.5
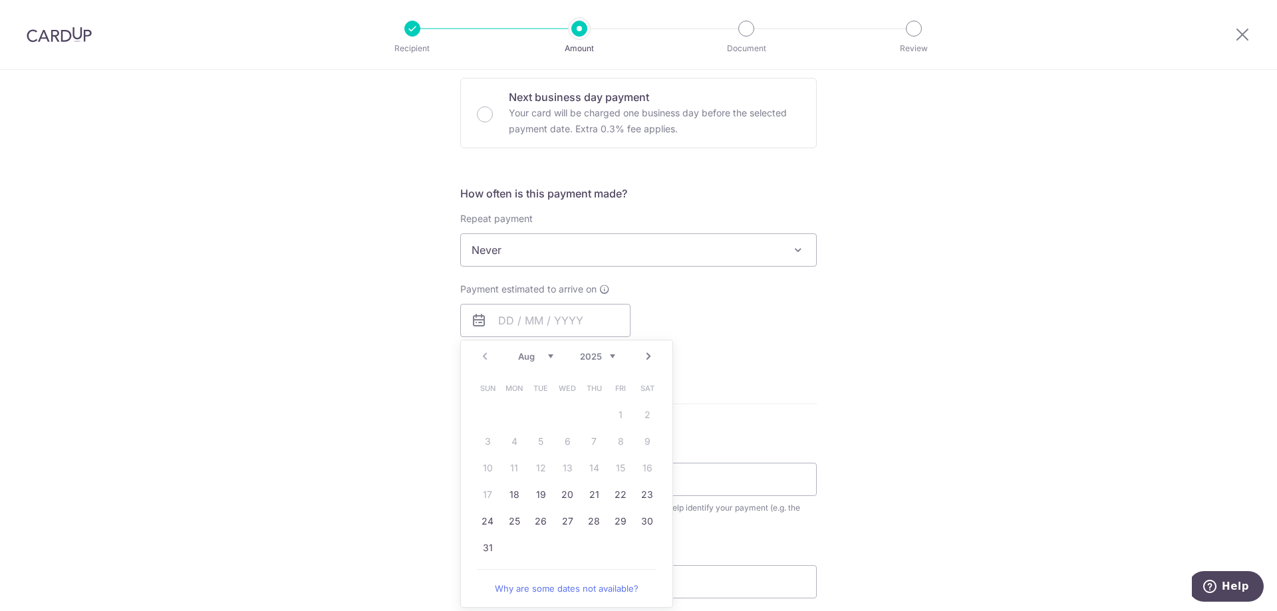
click at [570, 469] on table "Sun Mon Tue Wed Thu Fri Sat 1 2 3 4 5 6 7 8 9 10 11 12 13 14 15 16 17 18 19 20 …" at bounding box center [567, 468] width 186 height 186
click at [567, 469] on table "Sun Mon Tue Wed Thu Fri Sat 1 2 3 4 5 6 7 8 9 10 11 12 13 14 15 16 17 18 19 20 …" at bounding box center [567, 468] width 186 height 186
click at [565, 466] on table "Sun Mon Tue Wed Thu Fri Sat 1 2 3 4 5 6 7 8 9 10 11 12 13 14 15 16 17 18 19 20 …" at bounding box center [567, 468] width 186 height 186
click at [863, 394] on div "Tell us more about your payment Enter payment amount SGD 1,046.40 1046.40 Recip…" at bounding box center [638, 272] width 1277 height 1203
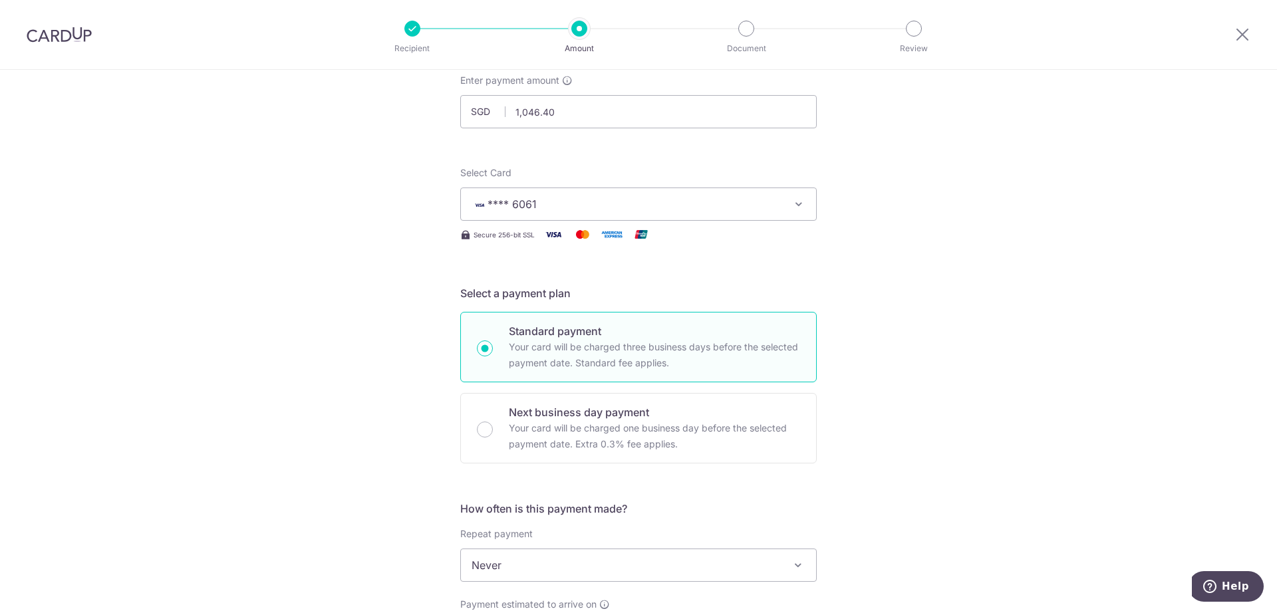
scroll to position [0, 0]
